Goal: Contribute content: Add original content to the website for others to see

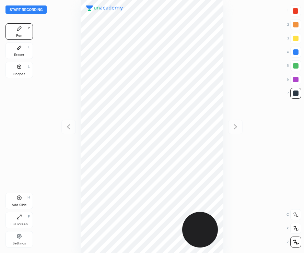
scroll to position [253, 194]
click at [34, 10] on button "Start recording" at bounding box center [25, 9] width 41 height 8
click at [294, 230] on icon at bounding box center [295, 229] width 5 height 4
click at [297, 51] on div at bounding box center [295, 51] width 5 height 5
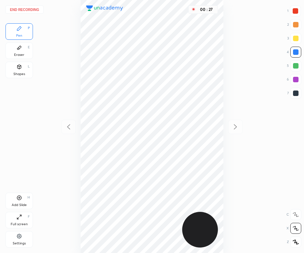
click at [295, 9] on div at bounding box center [295, 10] width 5 height 5
click at [301, 91] on div at bounding box center [295, 93] width 11 height 11
click at [16, 76] on div "Shapes" at bounding box center [19, 73] width 12 height 3
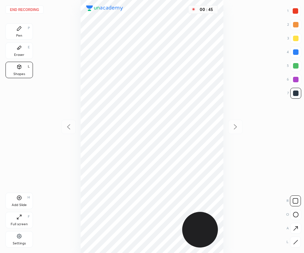
click at [26, 27] on div "Pen P" at bounding box center [18, 31] width 27 height 16
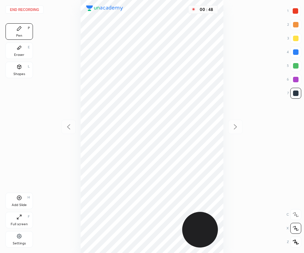
click at [19, 200] on icon at bounding box center [19, 198] width 4 height 4
click at [294, 51] on div at bounding box center [295, 51] width 5 height 5
click at [292, 3] on div "End recording 1 2 3 4 5 6 7 R O A L C X Z Erase all C X Z Pen P Eraser E Shapes…" at bounding box center [152, 126] width 304 height 253
click at [291, 13] on div at bounding box center [295, 10] width 11 height 11
click at [293, 94] on div at bounding box center [295, 93] width 5 height 5
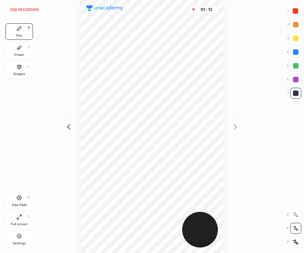
click at [64, 130] on div at bounding box center [68, 127] width 14 height 14
click at [299, 52] on div at bounding box center [295, 52] width 11 height 11
click at [293, 92] on div at bounding box center [295, 93] width 5 height 5
click at [298, 51] on div at bounding box center [295, 51] width 5 height 5
click at [296, 93] on div at bounding box center [295, 93] width 5 height 5
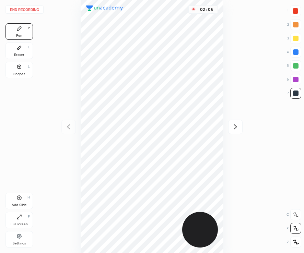
click at [16, 206] on div "Add Slide" at bounding box center [19, 205] width 15 height 3
click at [68, 126] on icon at bounding box center [68, 127] width 3 height 5
click at [235, 127] on icon at bounding box center [235, 127] width 8 height 8
click at [297, 9] on div at bounding box center [295, 10] width 5 height 5
click at [23, 8] on button "End recording" at bounding box center [24, 9] width 38 height 8
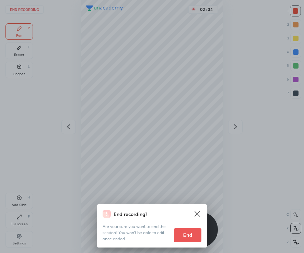
click at [181, 237] on button "End" at bounding box center [187, 236] width 27 height 14
